Goal: Ask a question: Seek information or help from site administrators or community

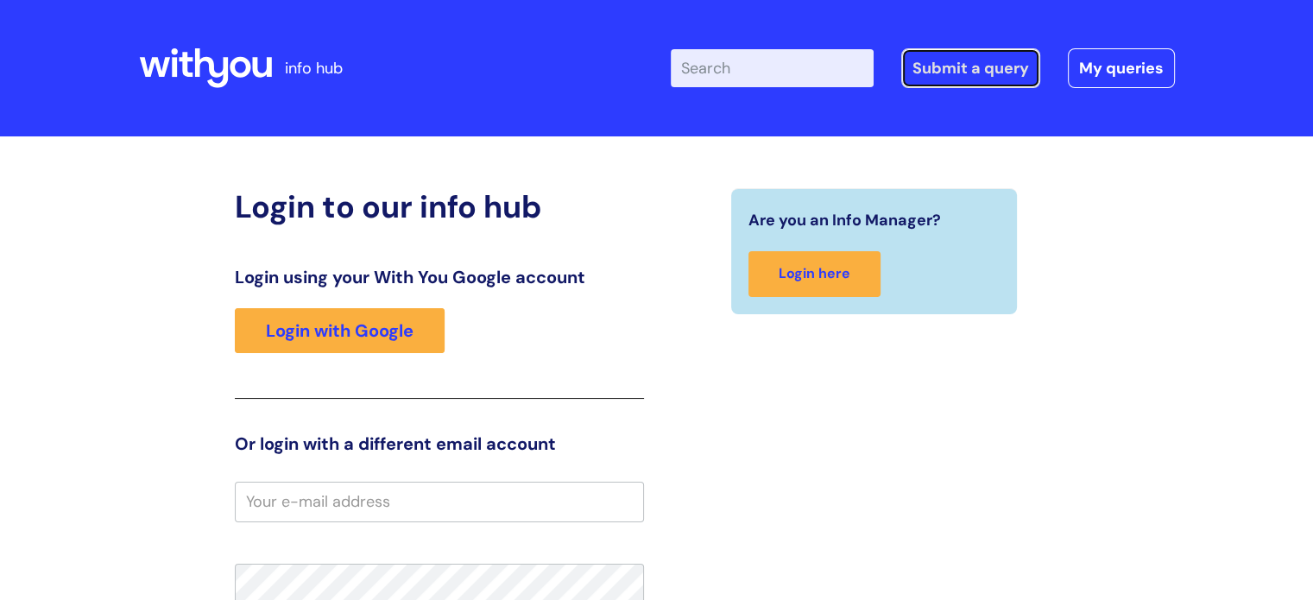
click at [975, 63] on link "Submit a query" at bounding box center [970, 68] width 139 height 40
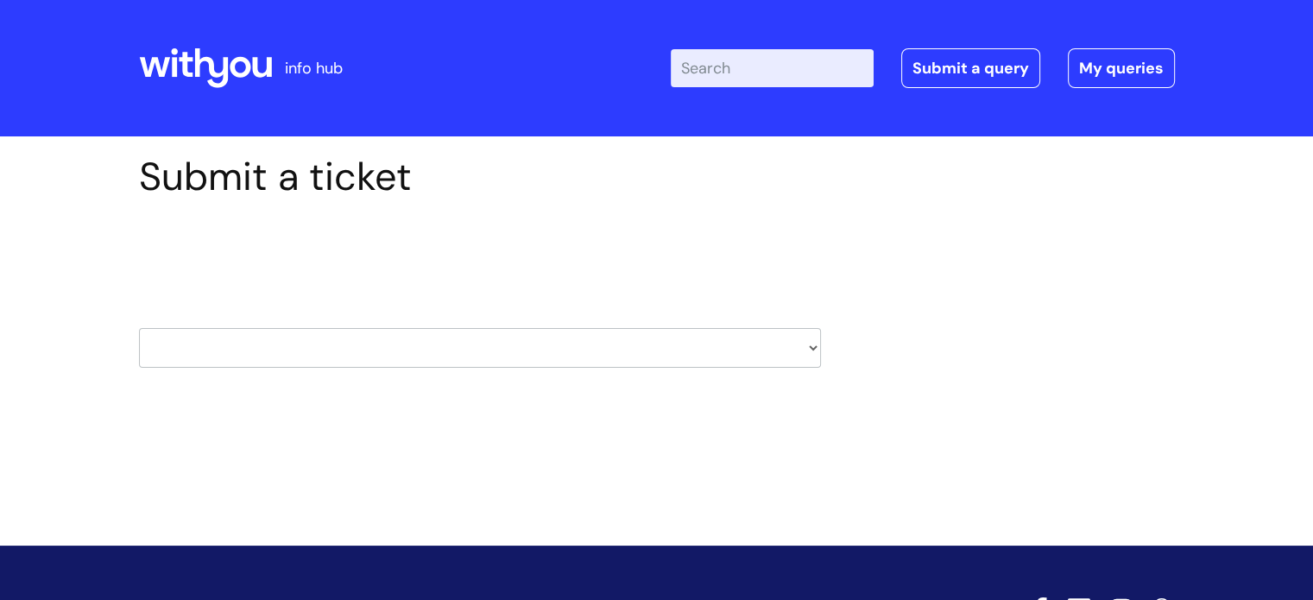
click at [509, 343] on select "HR / People IT and Support Clinical Drug Alerts Finance Accounts Data Support T…" at bounding box center [480, 348] width 682 height 40
select select "it_and_support"
click at [139, 328] on select "HR / People IT and Support Clinical Drug Alerts Finance Accounts Data Support T…" at bounding box center [480, 348] width 682 height 40
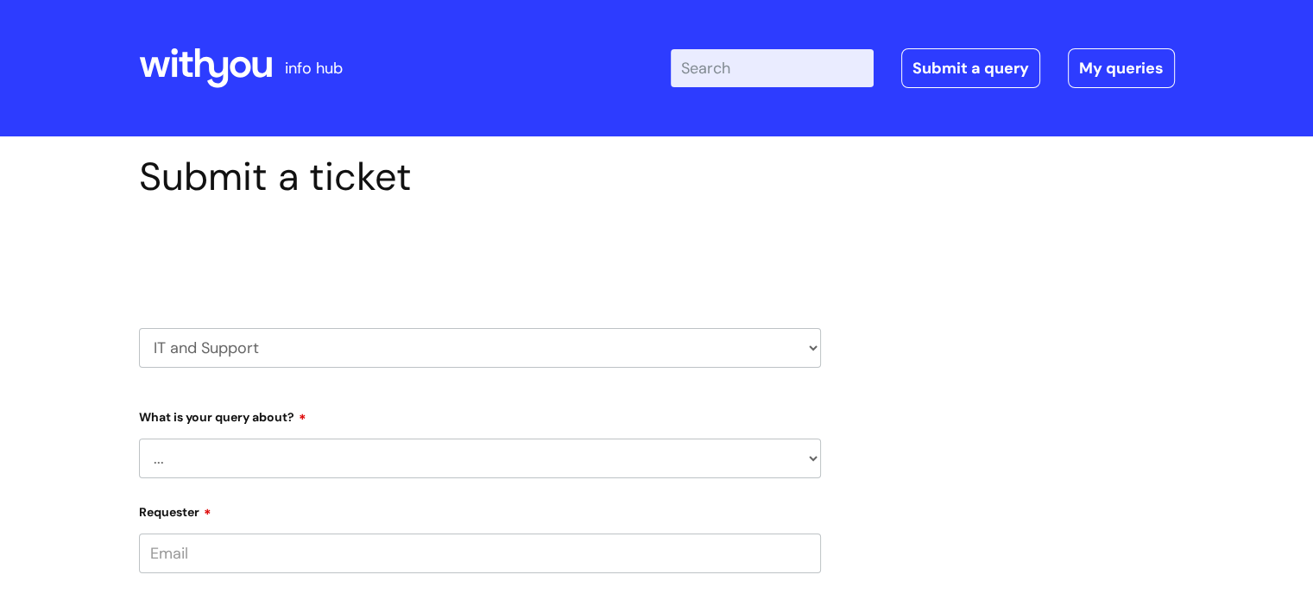
click at [340, 460] on select "... Mobile Phone Reset & MFA Accounts, Starters and Leavers IT Hardware issue I…" at bounding box center [480, 458] width 682 height 40
select select "I need help logging in"
click at [139, 438] on select "... Mobile Phone Reset & MFA Accounts, Starters and Leavers IT Hardware issue I…" at bounding box center [480, 458] width 682 height 40
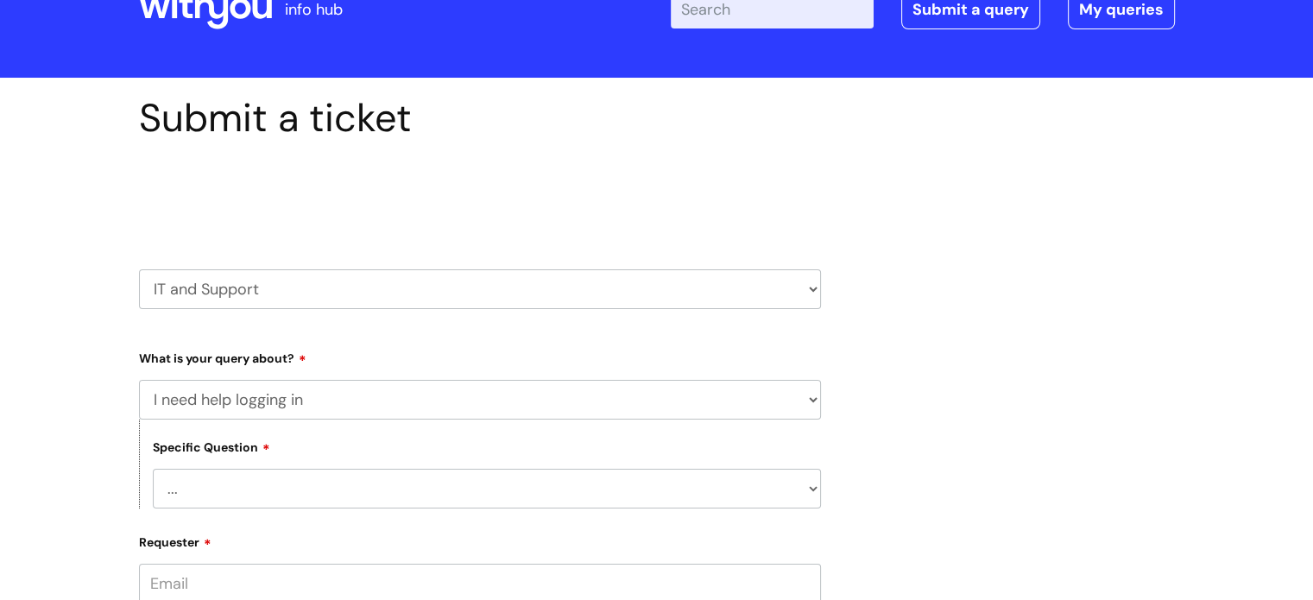
scroll to position [86, 0]
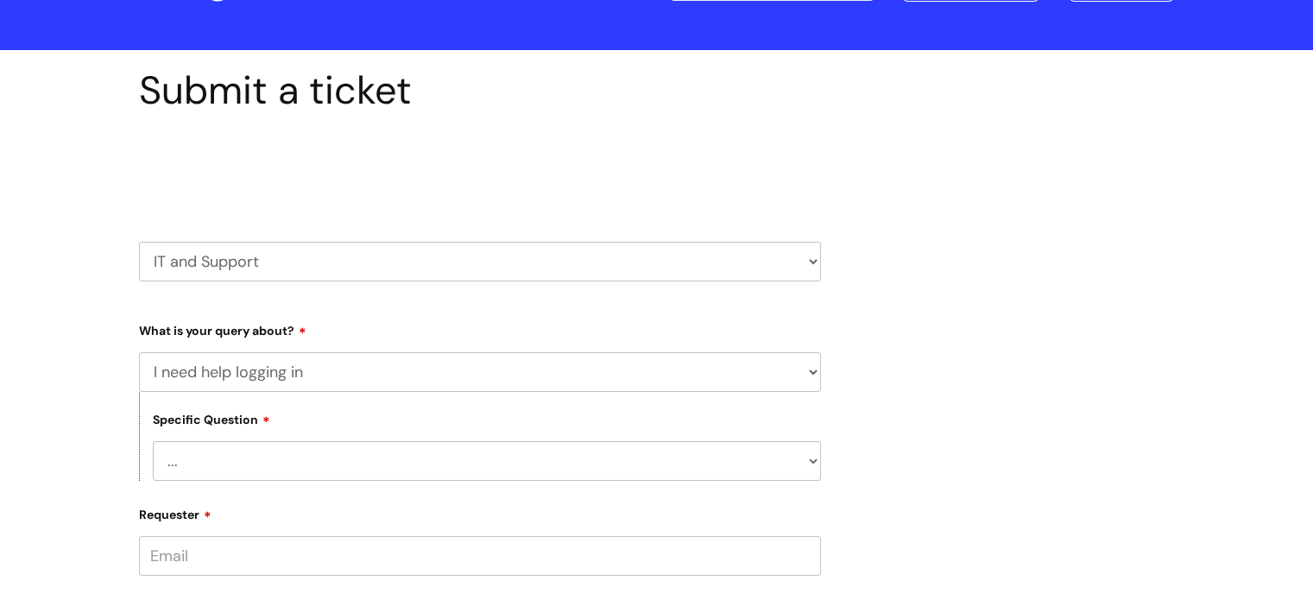
click at [290, 459] on select "... I need help logging into my laptop/chromebook I need access or help logging…" at bounding box center [487, 461] width 668 height 40
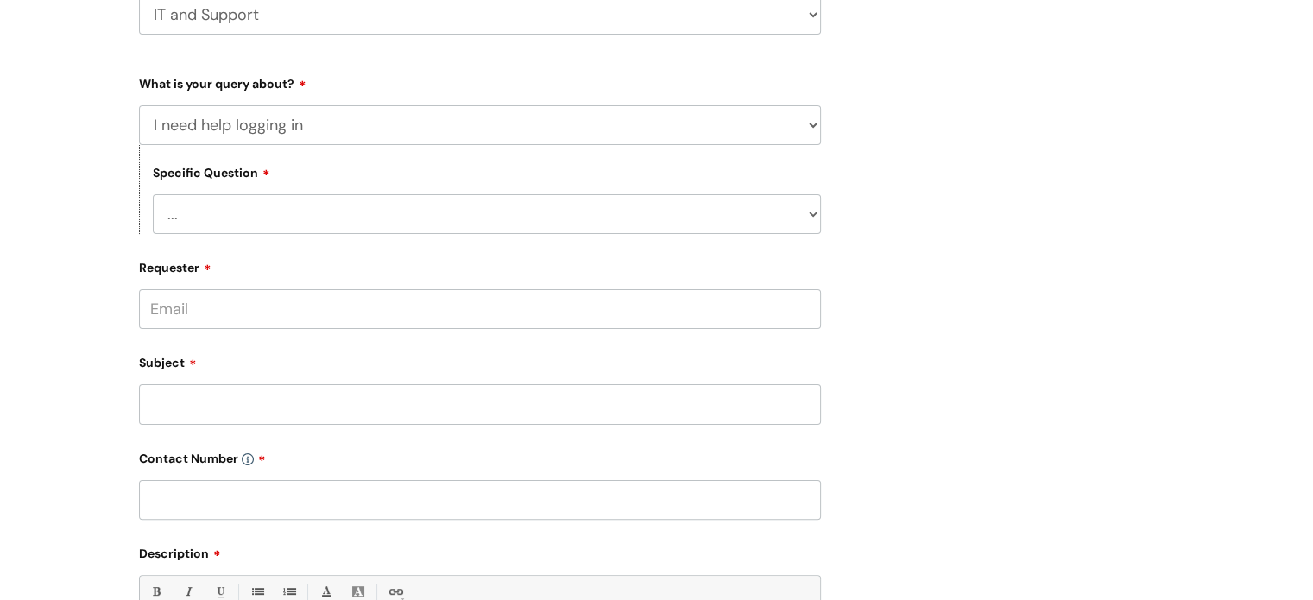
scroll to position [345, 0]
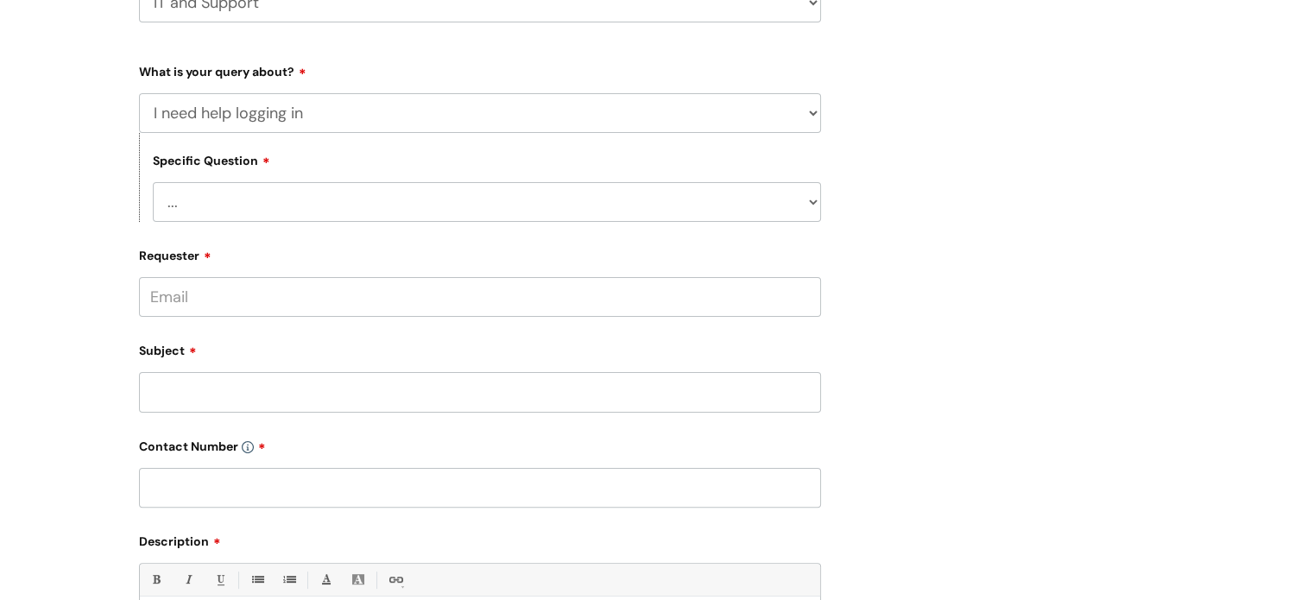
click at [270, 305] on input "Requester" at bounding box center [480, 297] width 682 height 40
click at [265, 196] on select "... I need help logging into my laptop/chromebook I need access or help logging…" at bounding box center [487, 202] width 668 height 40
select select "I need help logging into my laptop/chromebook"
click at [153, 182] on select "... I need help logging into my laptop/chromebook I need access or help logging…" at bounding box center [487, 202] width 668 height 40
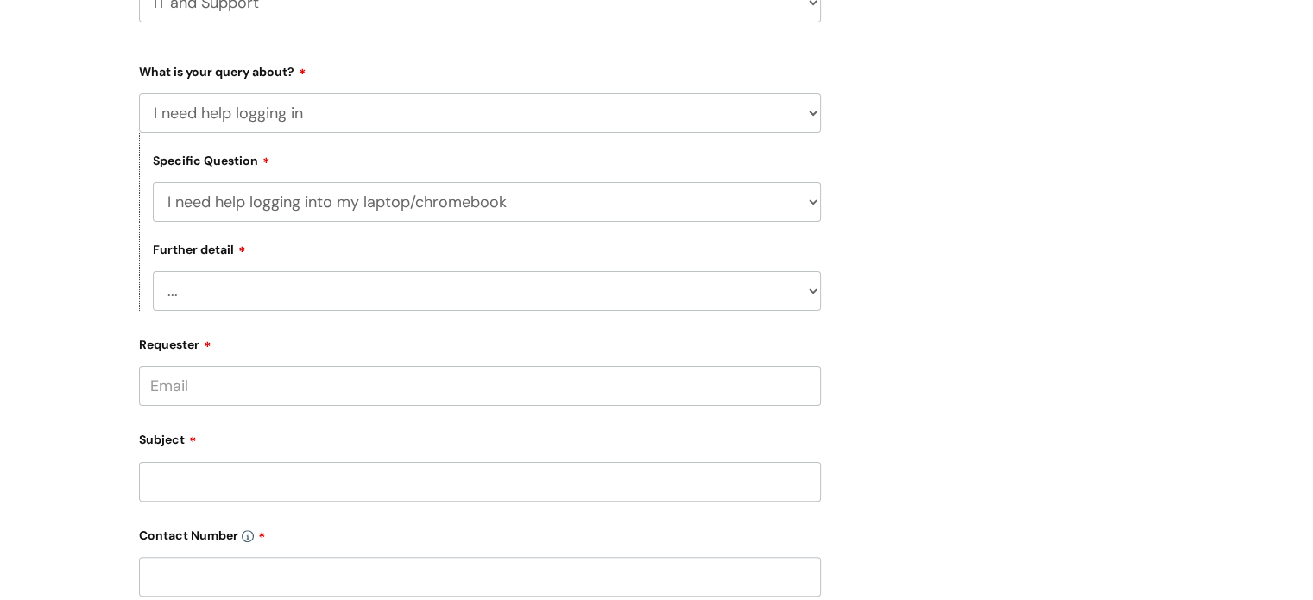
click at [272, 302] on select "... I need help with my Single Sign On password" at bounding box center [487, 291] width 668 height 40
click at [274, 300] on select "... I need help with my Single Sign On password" at bounding box center [487, 291] width 668 height 40
click at [251, 389] on input "Requester" at bounding box center [480, 386] width 682 height 40
type input "m"
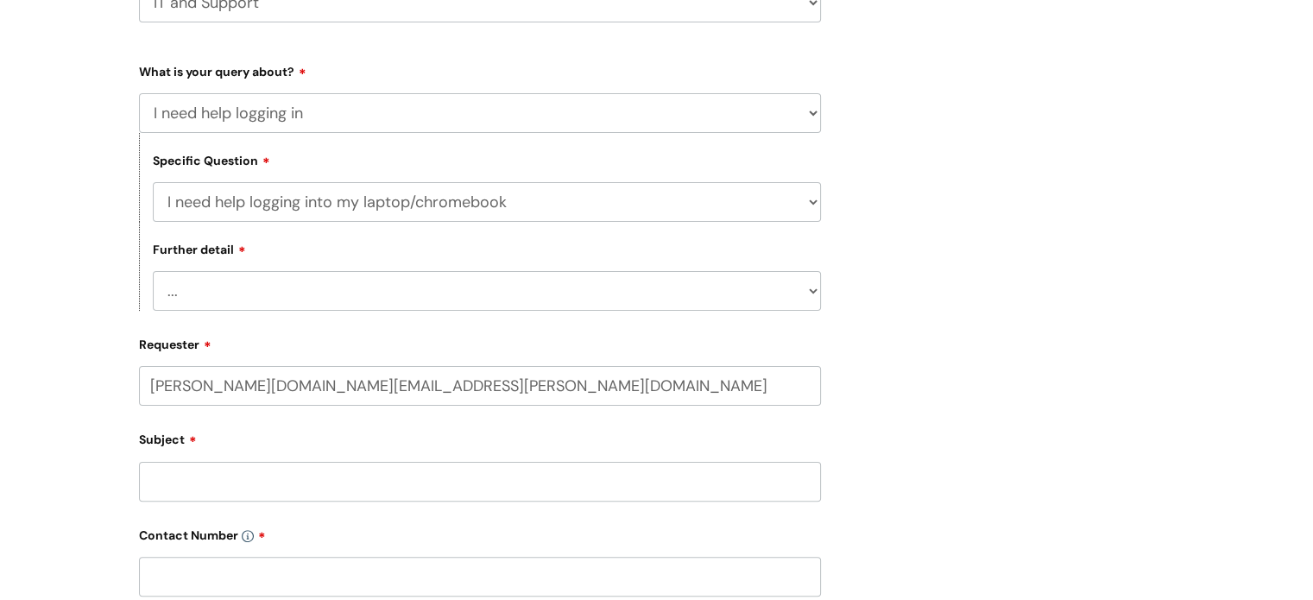
type input "kirsten.fox@wearewithyou.org.uk"
click at [245, 476] on div "Subject" at bounding box center [480, 463] width 682 height 77
click at [245, 454] on input "text" at bounding box center [480, 453] width 682 height 40
type input "Kirsten"
click at [313, 293] on select "... I need help with my Single Sign On password" at bounding box center [487, 291] width 668 height 40
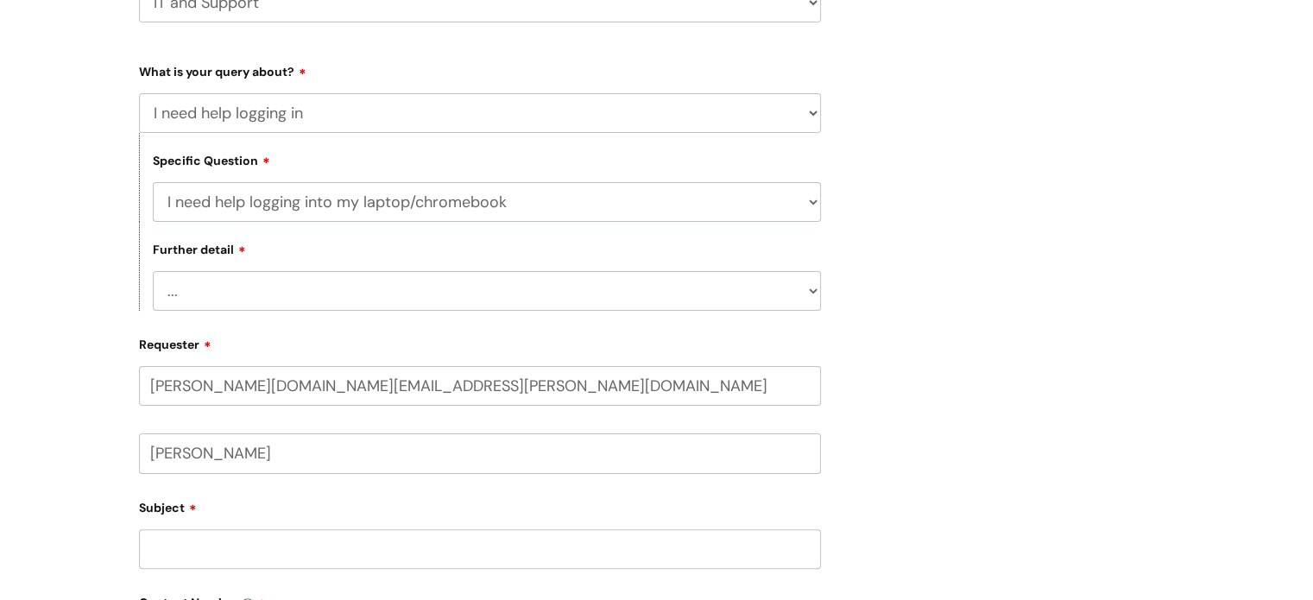
select select "I need help with my Single Sign On password"
click at [153, 272] on select "... I need help with my Single Sign On password" at bounding box center [487, 291] width 668 height 40
click at [261, 527] on div "Subject" at bounding box center [480, 531] width 682 height 77
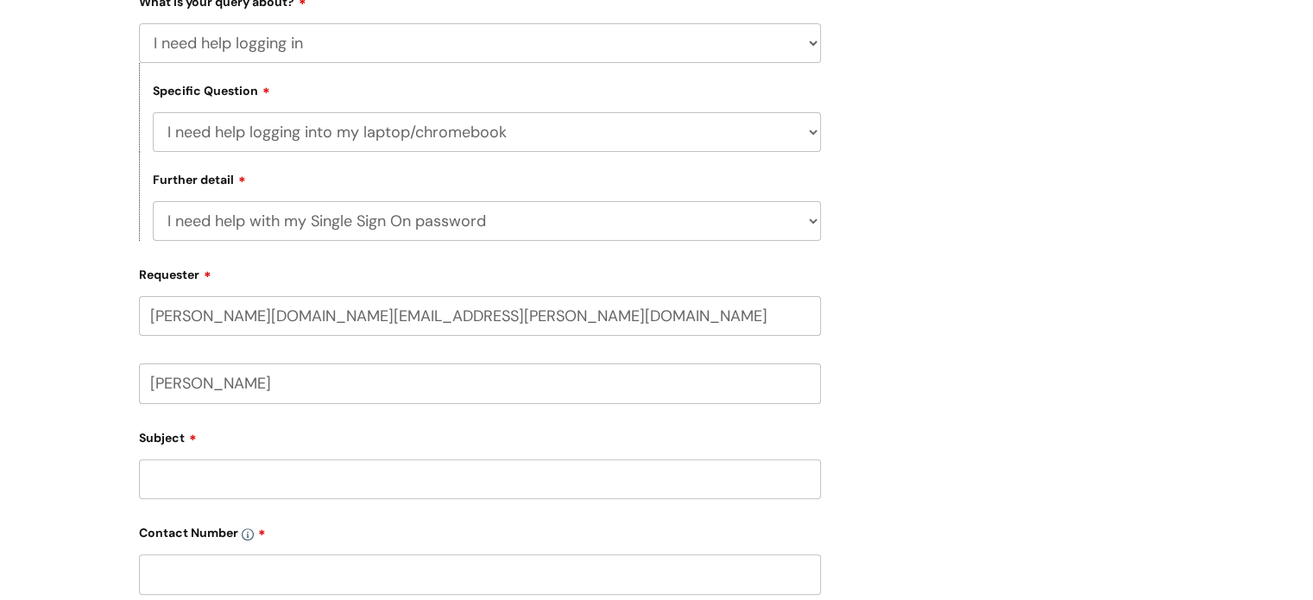
scroll to position [518, 0]
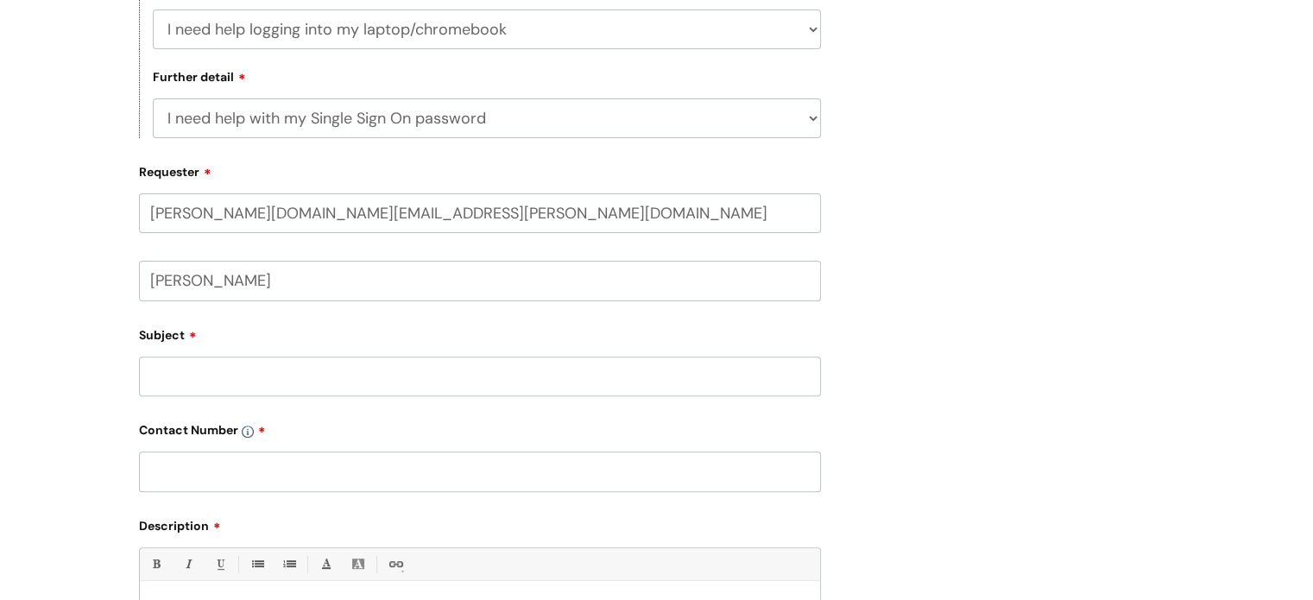
click at [246, 385] on input "Subject" at bounding box center [480, 376] width 682 height 40
type input "not accepting passwork"
click at [283, 475] on input "text" at bounding box center [480, 471] width 682 height 40
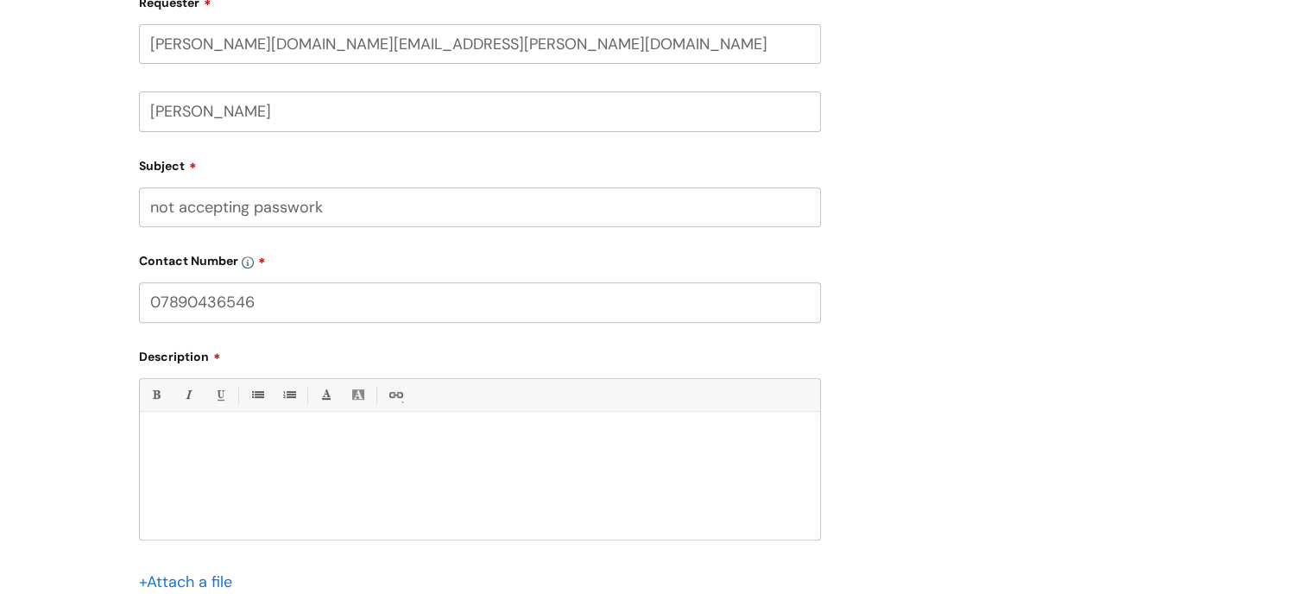
scroll to position [690, 0]
type input "07890436546"
click at [266, 431] on p at bounding box center [480, 438] width 654 height 16
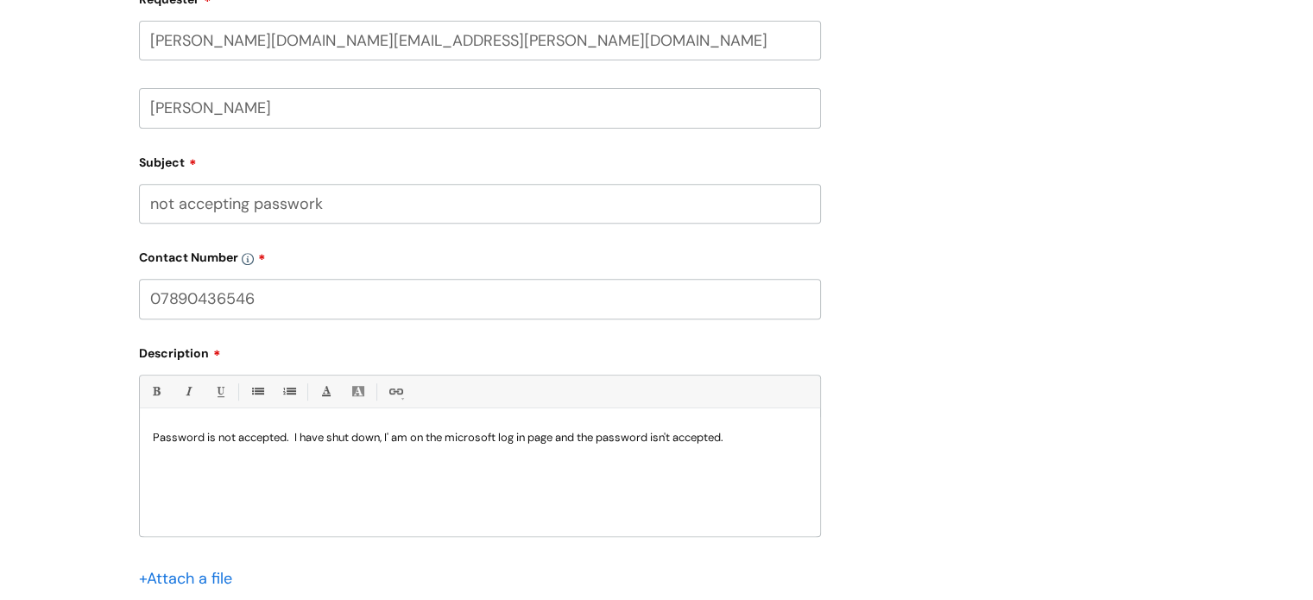
click at [759, 438] on p "Password is not accepted. I have shut down, I' am on the microsoft log in page …" at bounding box center [480, 438] width 654 height 16
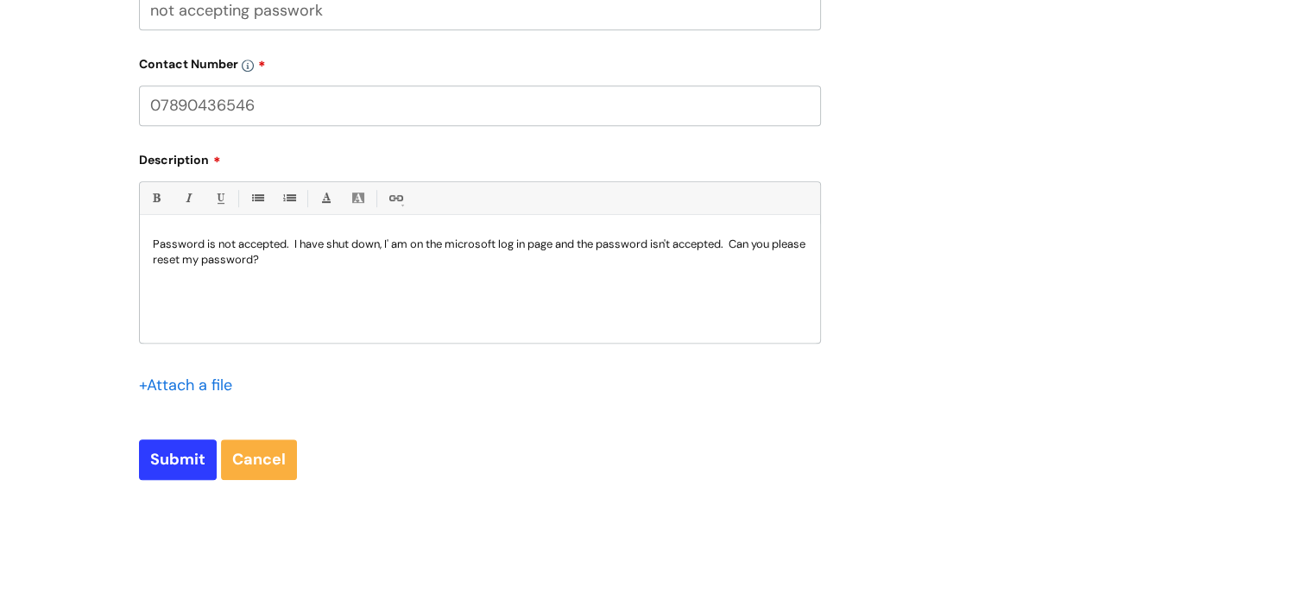
scroll to position [949, 0]
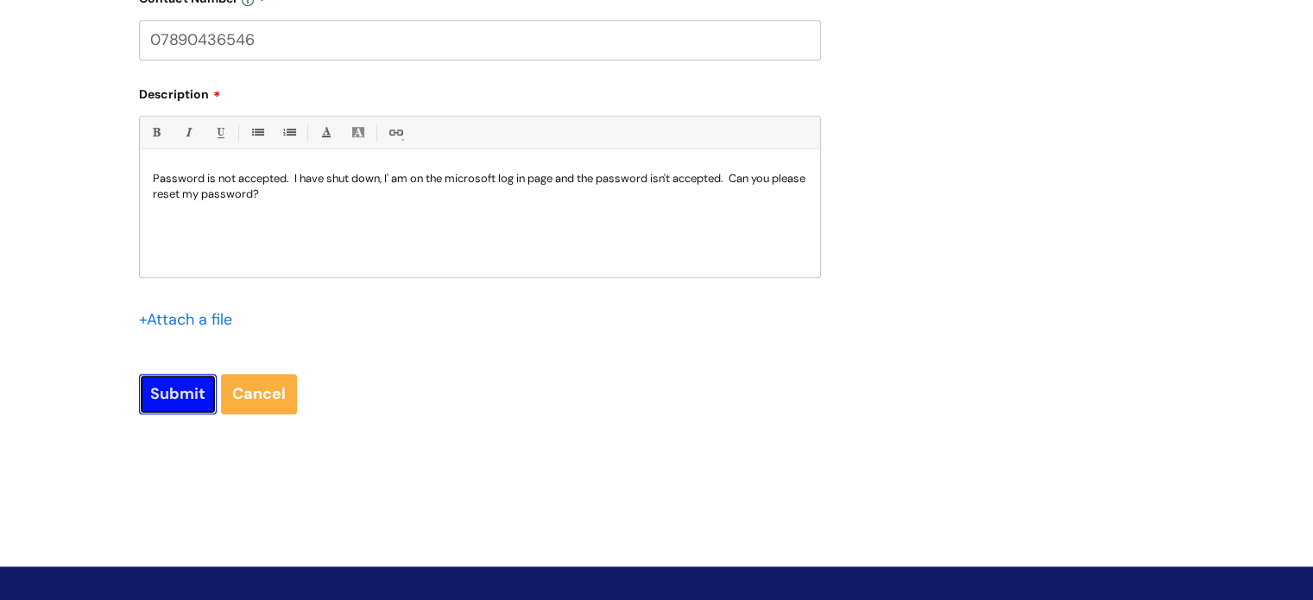
click at [149, 399] on input "Submit" at bounding box center [178, 394] width 78 height 40
type input "Please Wait..."
